Goal: Task Accomplishment & Management: Manage account settings

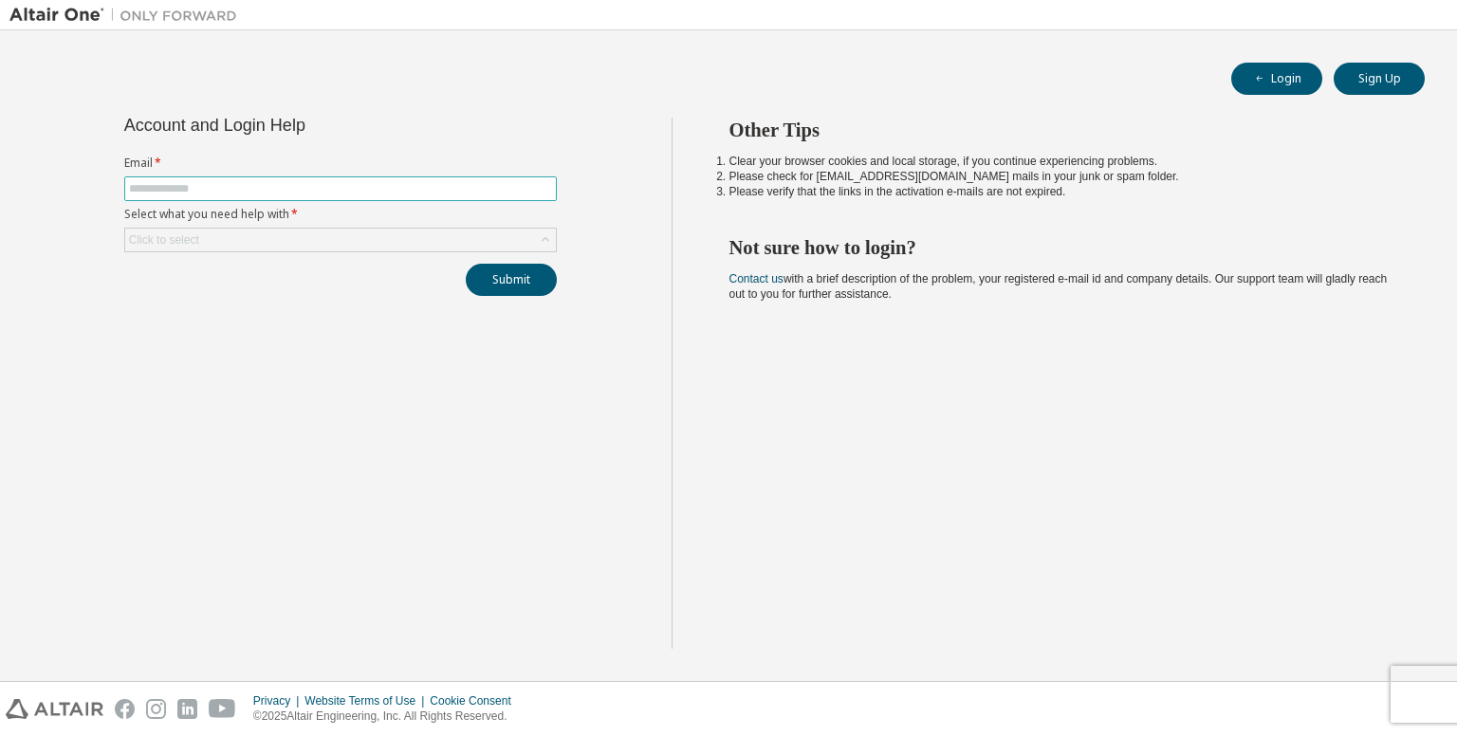
click at [334, 187] on input "text" at bounding box center [340, 188] width 423 height 15
type input "**********"
click at [289, 242] on div "Click to select" at bounding box center [340, 240] width 431 height 23
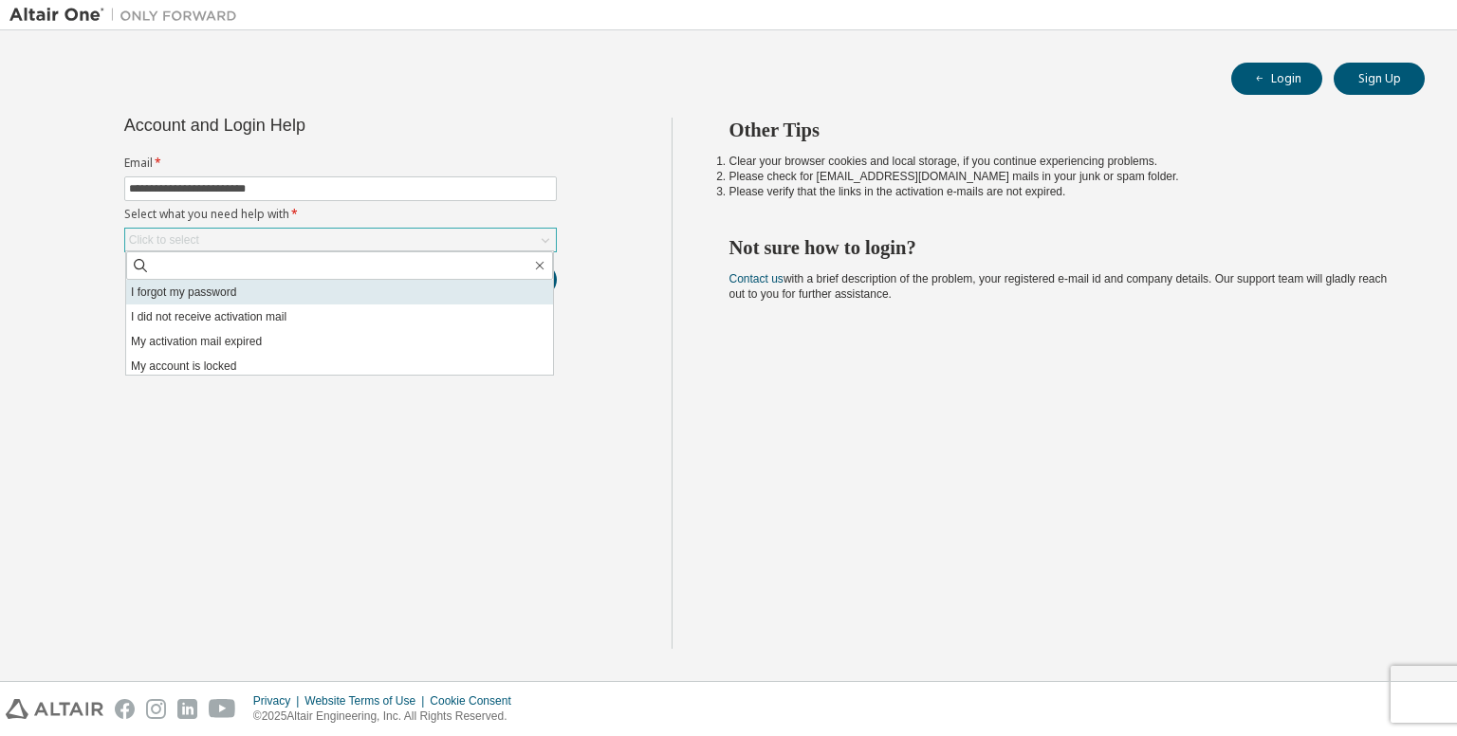
click at [257, 300] on li "I forgot my password" at bounding box center [339, 292] width 427 height 25
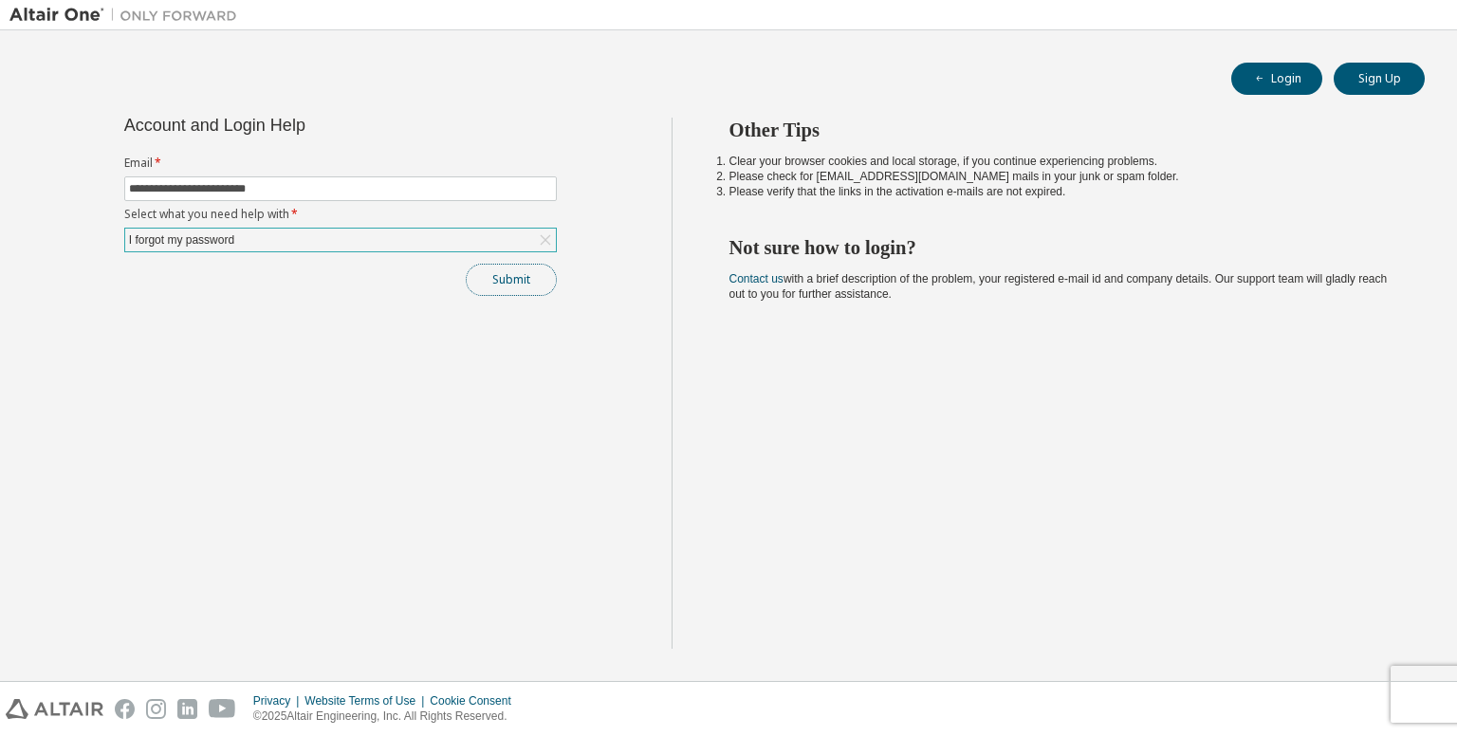
click at [477, 283] on button "Submit" at bounding box center [511, 280] width 91 height 32
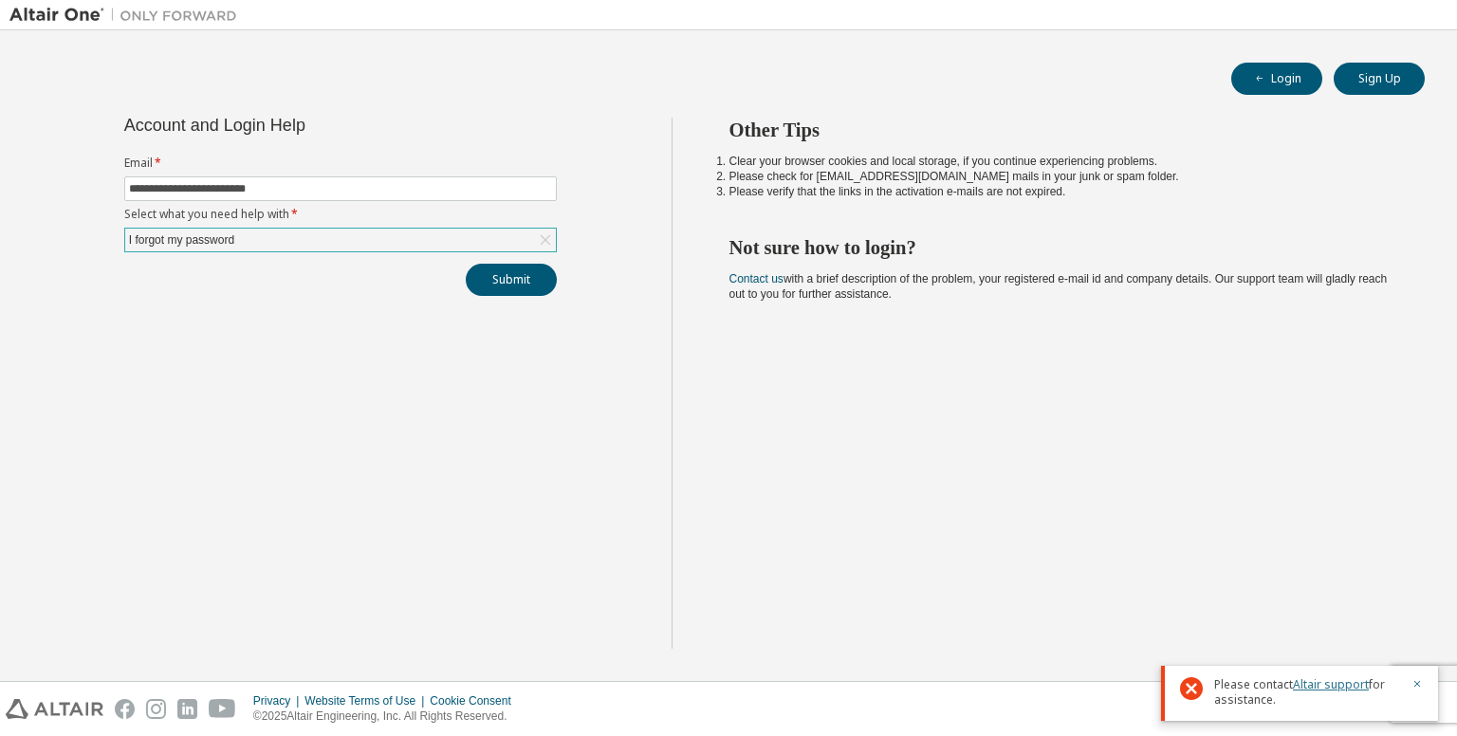
click at [1335, 687] on link "Altair support" at bounding box center [1331, 684] width 76 height 16
click at [520, 282] on button "Submit" at bounding box center [511, 280] width 91 height 32
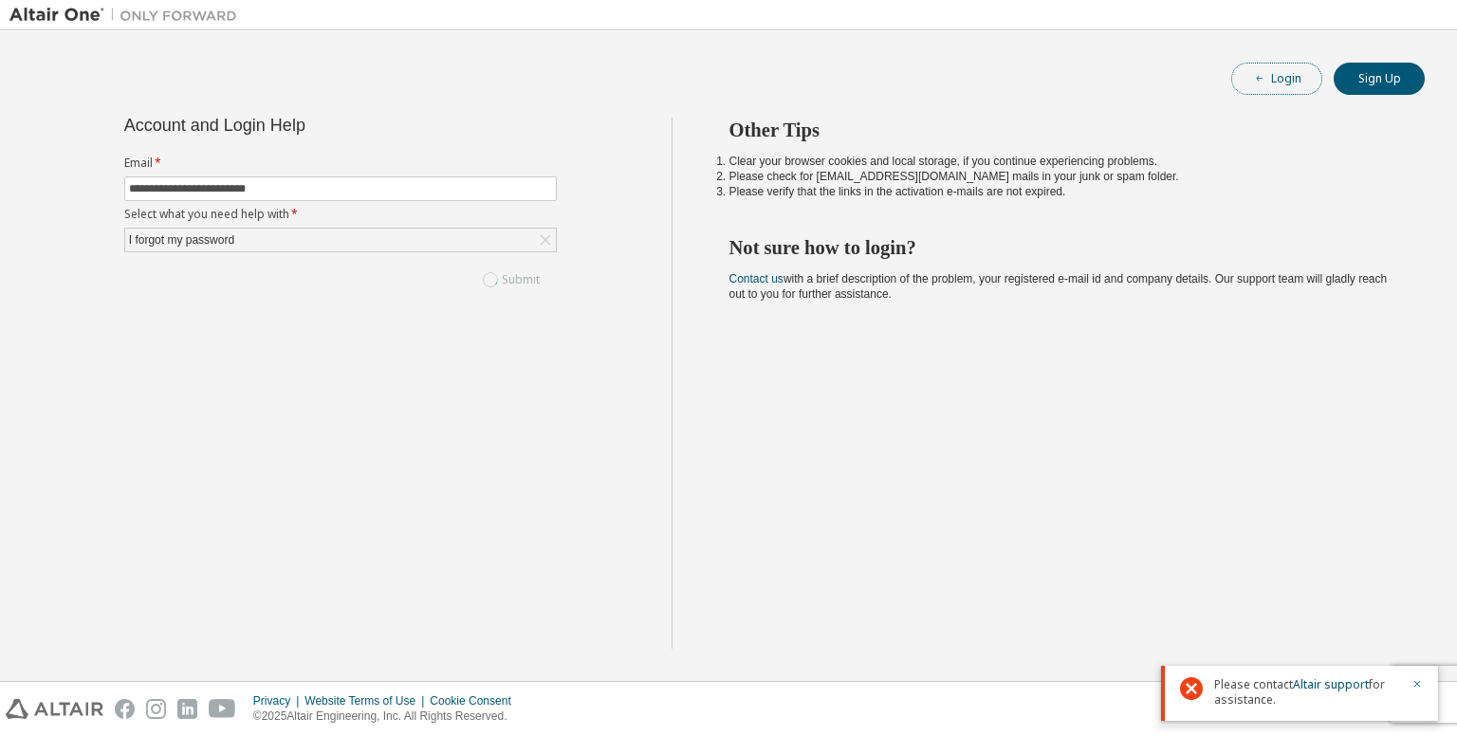
click at [1289, 72] on button "Login" at bounding box center [1276, 79] width 91 height 32
